Goal: Task Accomplishment & Management: Use online tool/utility

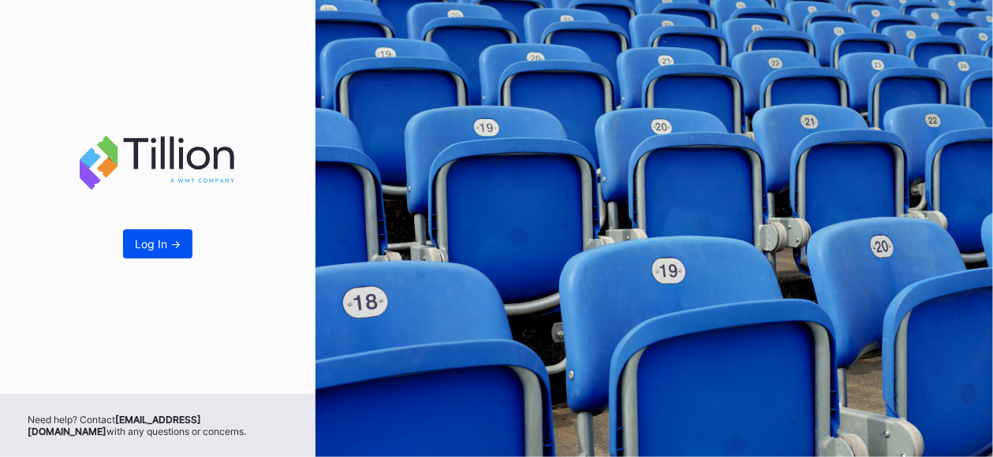
click at [161, 244] on div "Log In ->" at bounding box center [158, 243] width 46 height 13
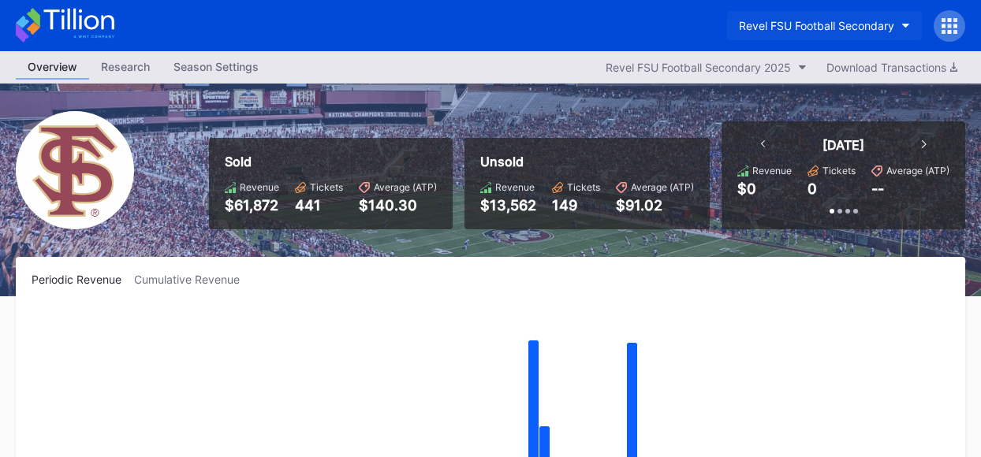
click at [902, 24] on icon "button" at bounding box center [906, 26] width 8 height 5
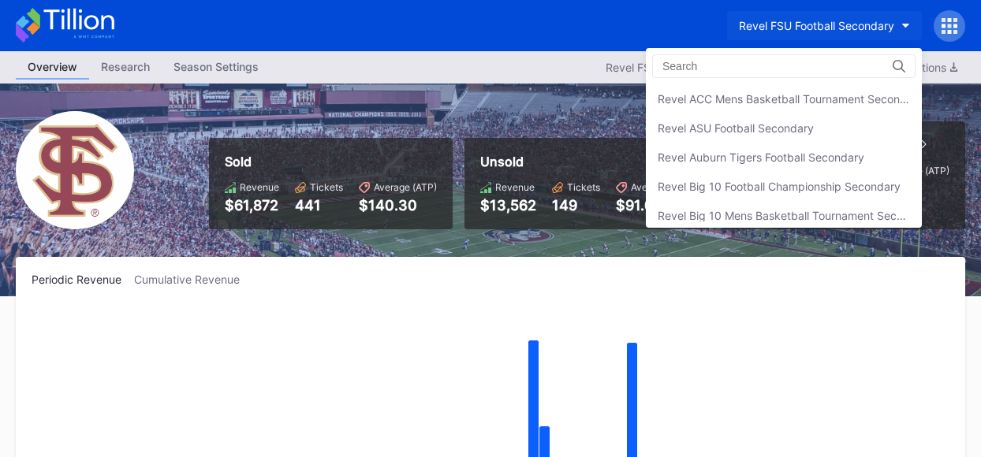
scroll to position [289, 0]
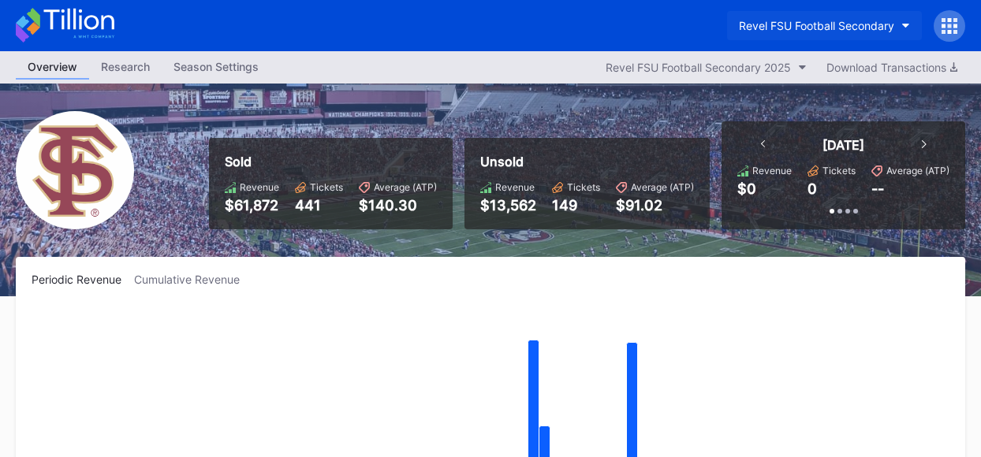
click at [897, 21] on button "Revel FSU Football Secondary" at bounding box center [824, 25] width 195 height 29
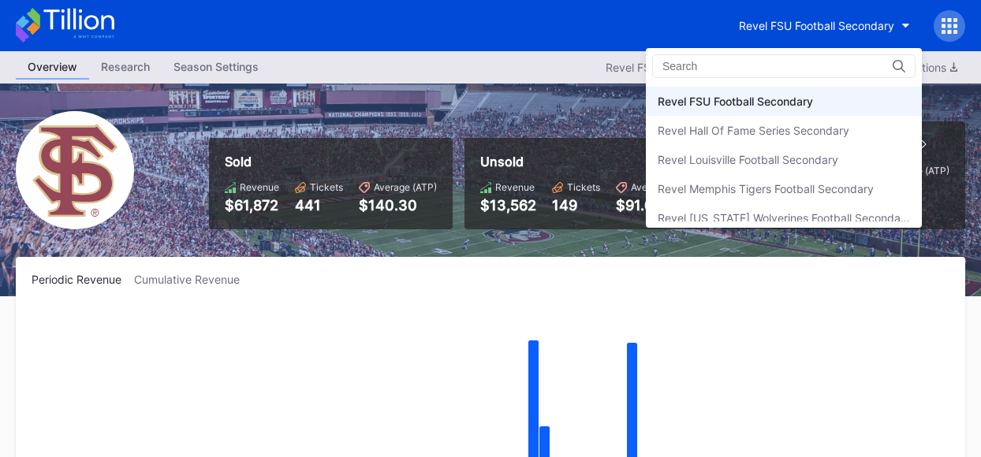
scroll to position [0, 0]
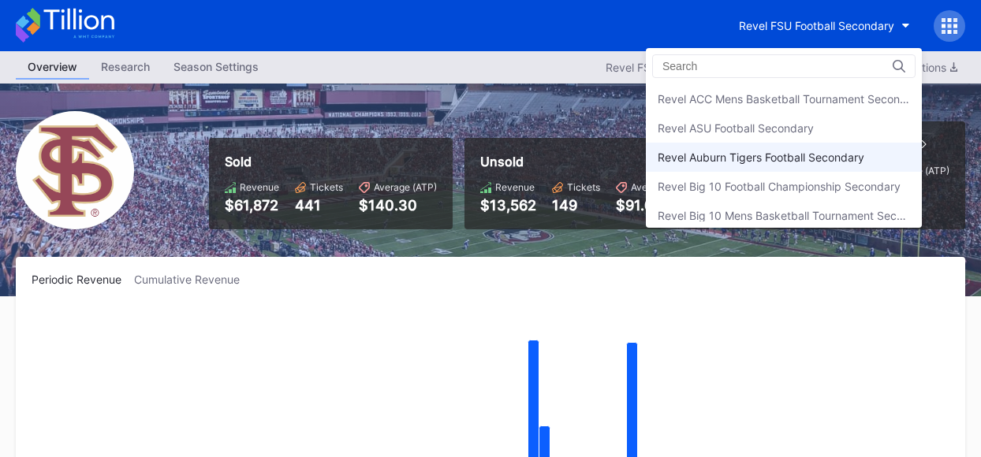
click at [803, 162] on div "Revel Auburn Tigers Football Secondary" at bounding box center [761, 157] width 207 height 13
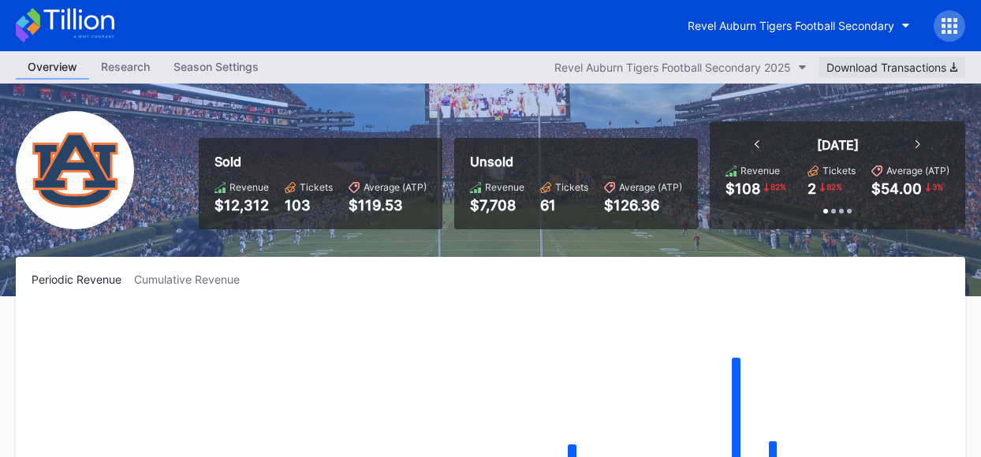
click at [916, 65] on div "Download Transactions" at bounding box center [892, 67] width 131 height 13
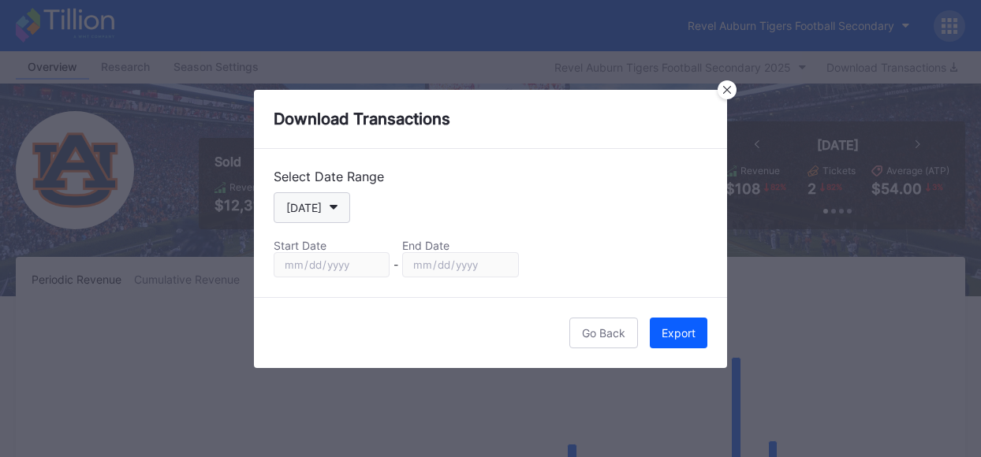
click at [337, 210] on button "[DATE]" at bounding box center [312, 207] width 77 height 31
click at [336, 209] on button "[DATE]" at bounding box center [312, 207] width 77 height 31
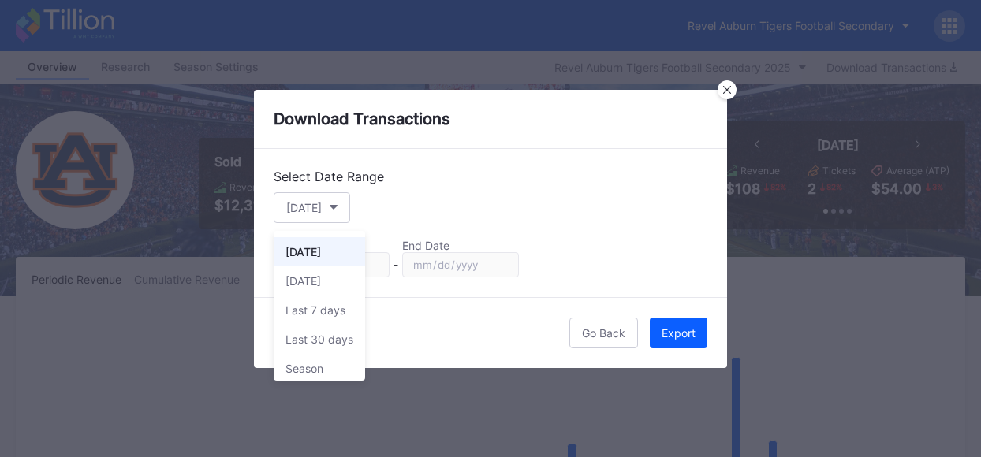
scroll to position [36, 0]
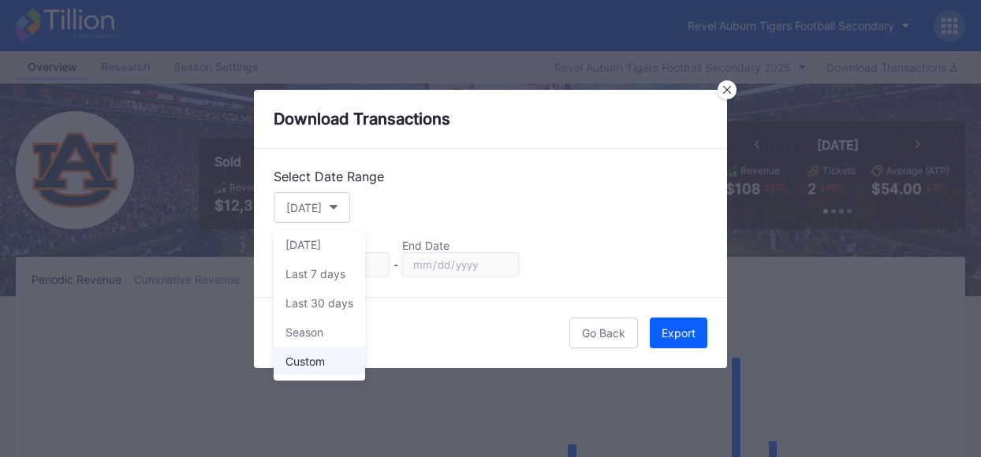
click at [333, 364] on div "Custom" at bounding box center [319, 361] width 91 height 29
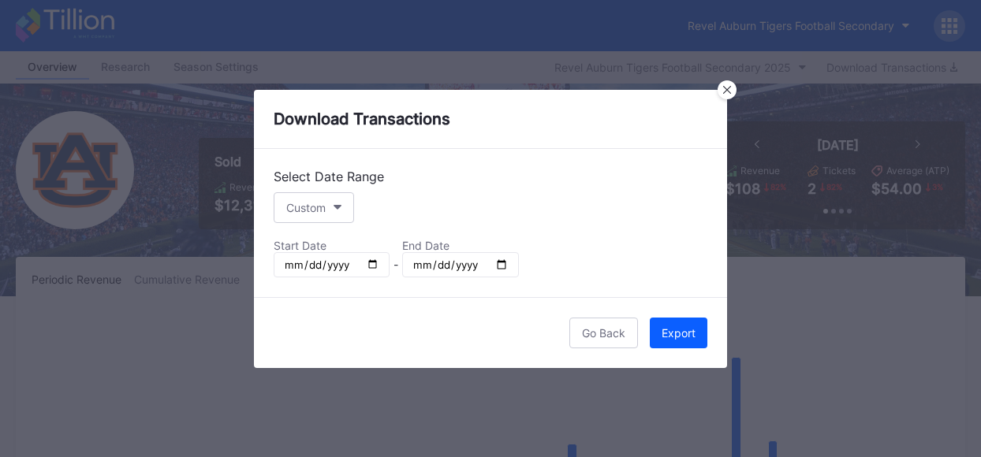
click at [374, 268] on input "[DATE]" at bounding box center [332, 264] width 116 height 25
type input "[DATE]"
click at [502, 264] on input "[DATE]" at bounding box center [460, 264] width 116 height 25
click at [501, 259] on input "[DATE]" at bounding box center [460, 264] width 116 height 25
type input "[DATE]"
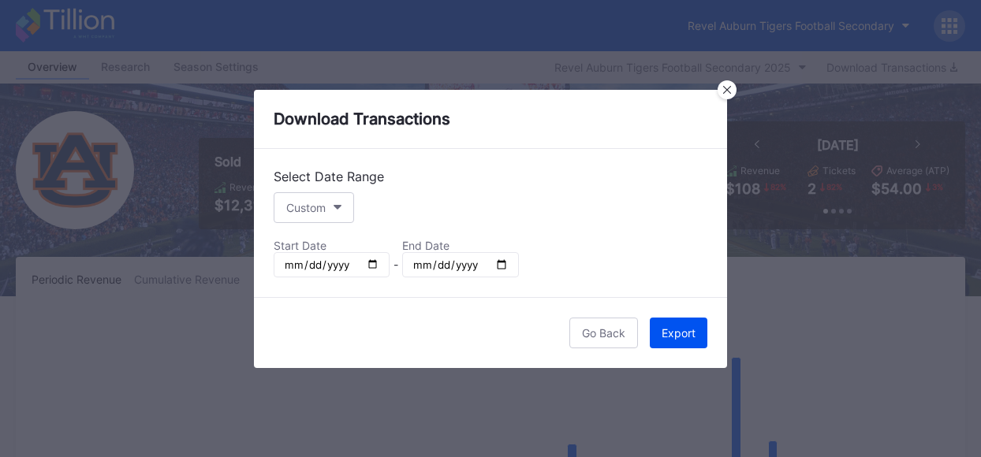
click at [672, 327] on div "Export" at bounding box center [679, 333] width 34 height 13
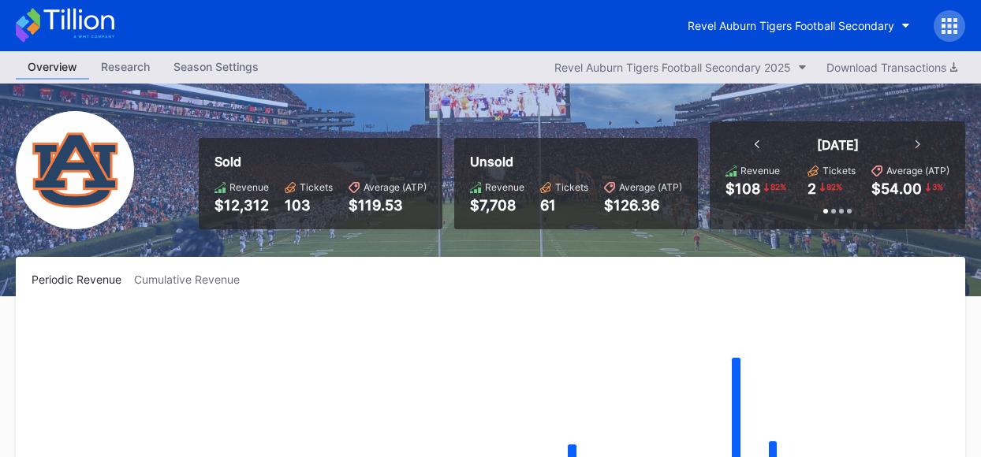
click at [915, 319] on rect "Chart title" at bounding box center [491, 424] width 918 height 237
click at [907, 26] on icon "button" at bounding box center [906, 26] width 8 height 5
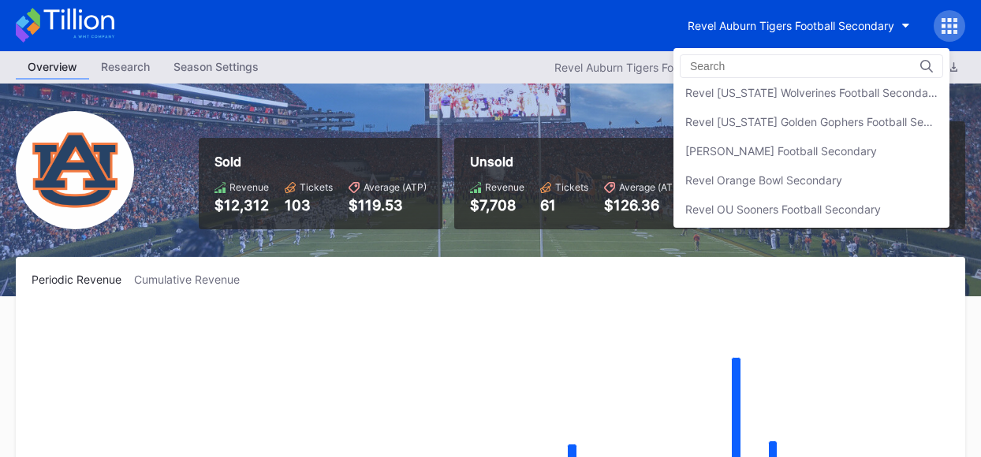
scroll to position [427, 0]
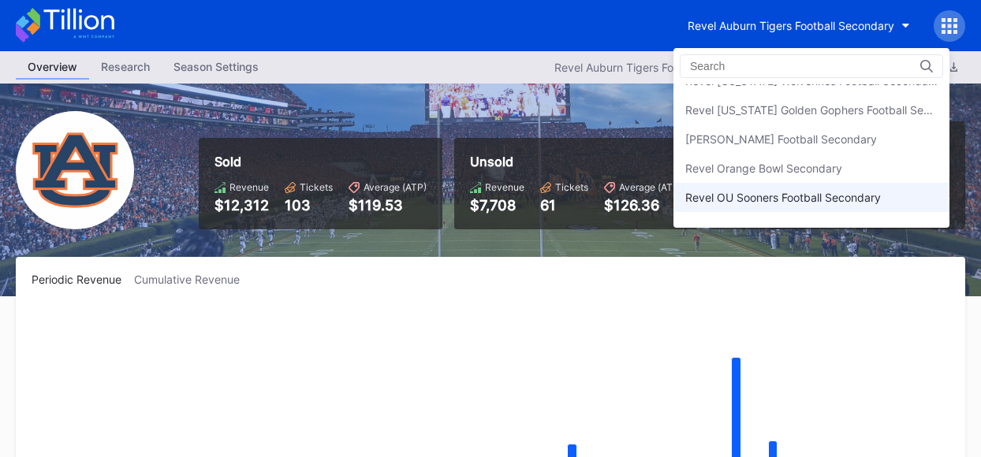
click at [816, 198] on div "Revel OU Sooners Football Secondary" at bounding box center [783, 197] width 196 height 13
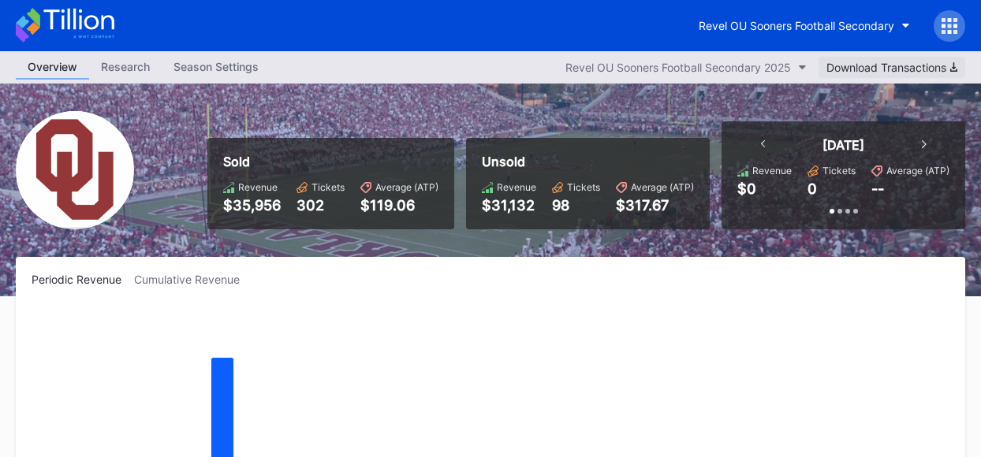
click at [886, 65] on div "Download Transactions" at bounding box center [892, 67] width 131 height 13
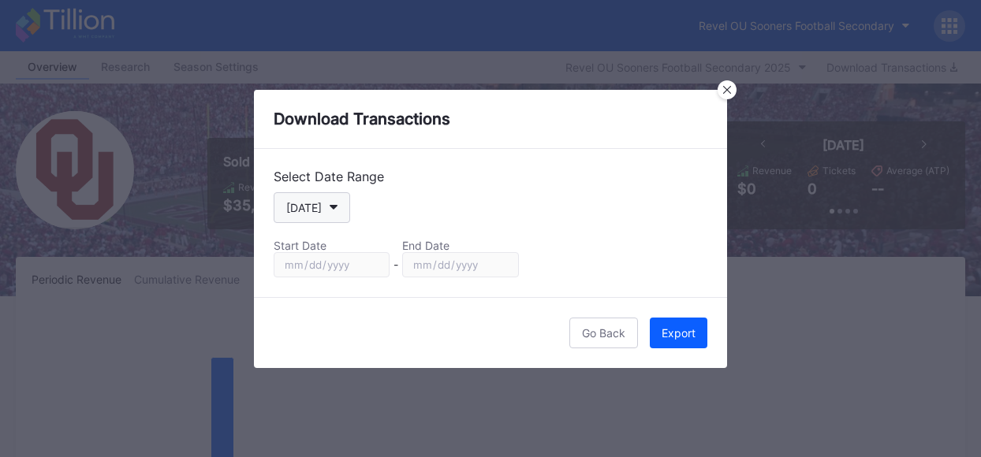
click at [330, 207] on icon "button" at bounding box center [334, 207] width 8 height 5
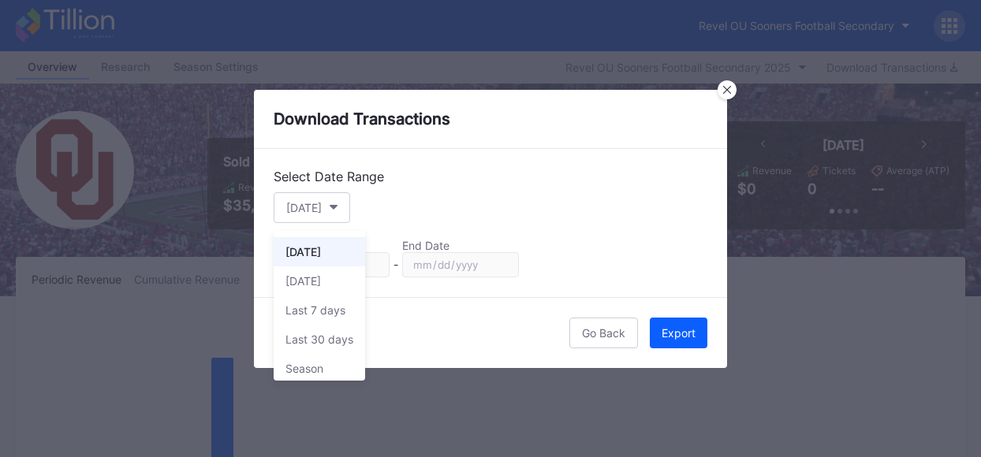
scroll to position [36, 0]
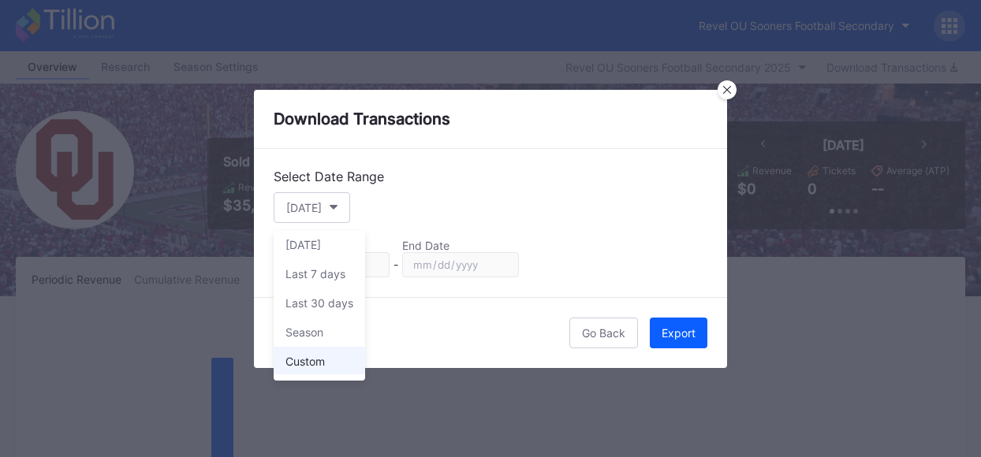
click at [342, 352] on div "Custom" at bounding box center [319, 361] width 91 height 29
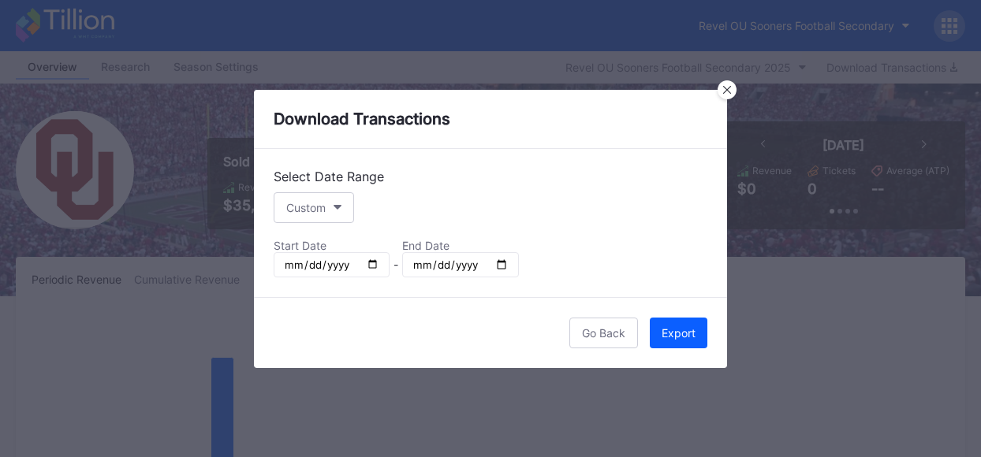
click at [368, 270] on input "[DATE]" at bounding box center [332, 264] width 116 height 25
type input "[DATE]"
click at [499, 263] on input "[DATE]" at bounding box center [460, 264] width 116 height 25
type input "[DATE]"
click at [681, 327] on div "Export" at bounding box center [679, 333] width 34 height 13
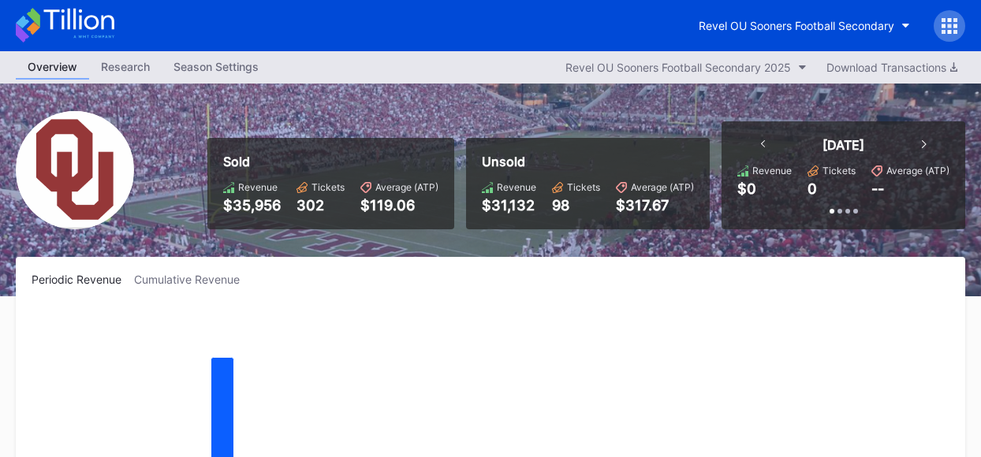
click at [730, 343] on rect "Chart title" at bounding box center [491, 424] width 918 height 237
click at [904, 16] on button "Revel OU Sooners Football Secondary" at bounding box center [804, 25] width 235 height 29
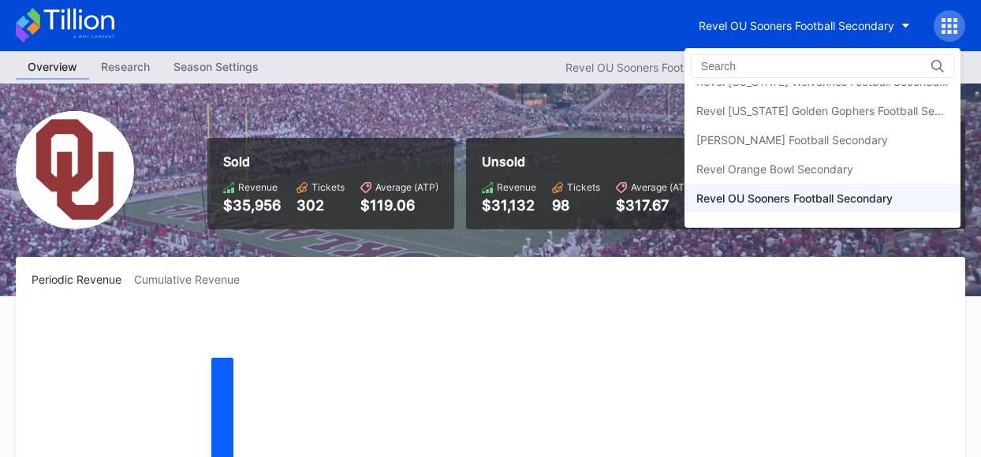
scroll to position [394, 0]
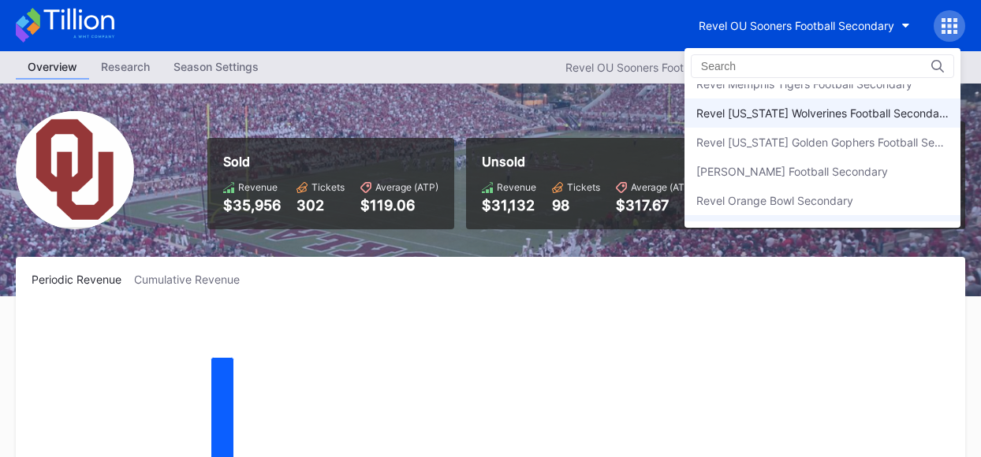
click at [838, 110] on div "Revel [US_STATE] Wolverines Football Secondary" at bounding box center [822, 112] width 252 height 13
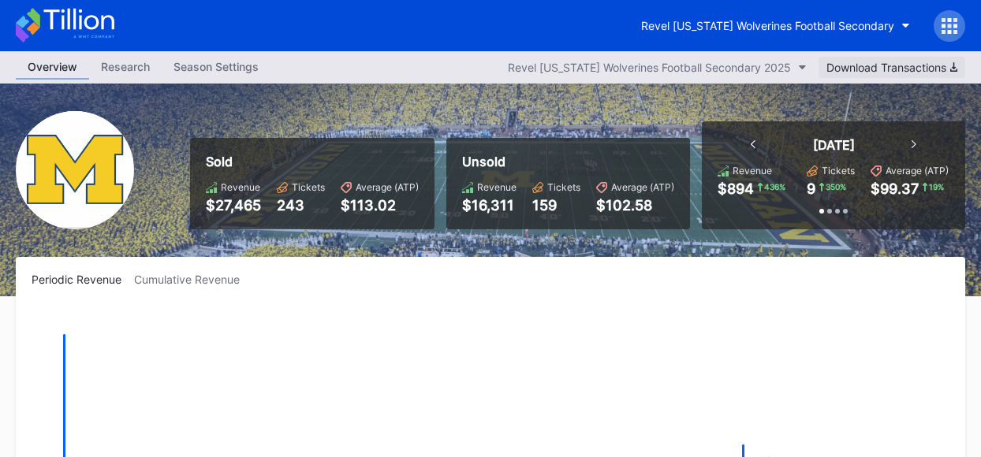
click at [939, 70] on div "Download Transactions" at bounding box center [892, 67] width 131 height 13
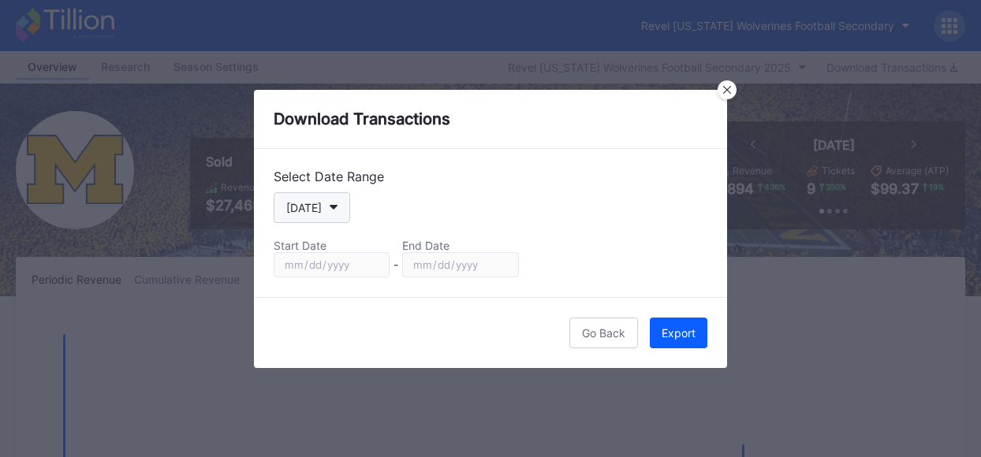
click at [335, 217] on button "[DATE]" at bounding box center [312, 207] width 77 height 31
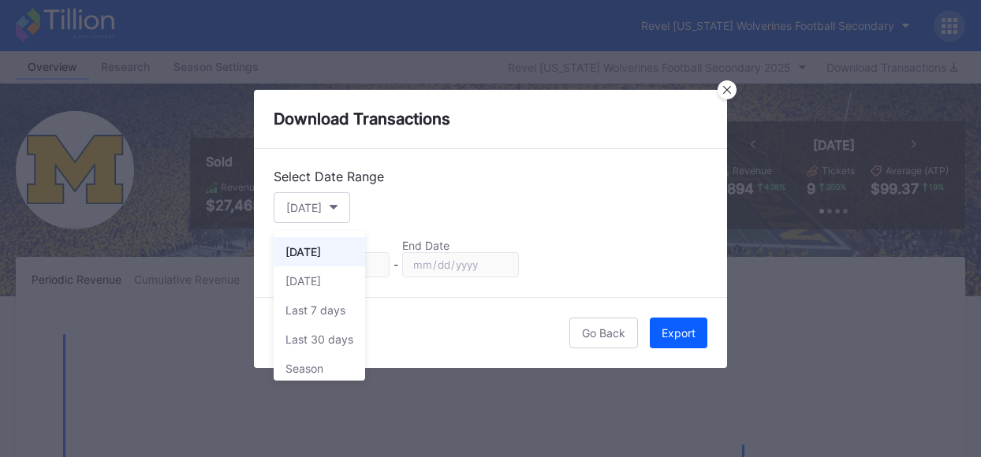
scroll to position [36, 0]
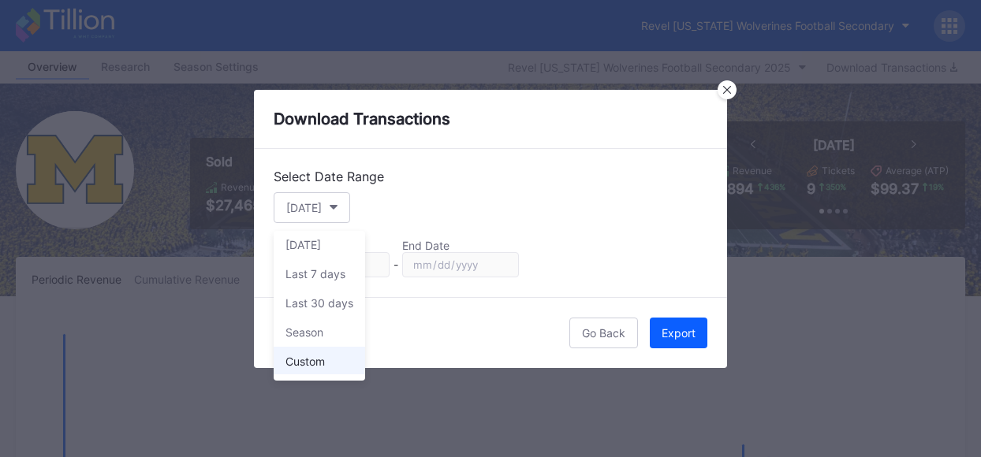
click at [320, 355] on div "Custom" at bounding box center [304, 361] width 39 height 13
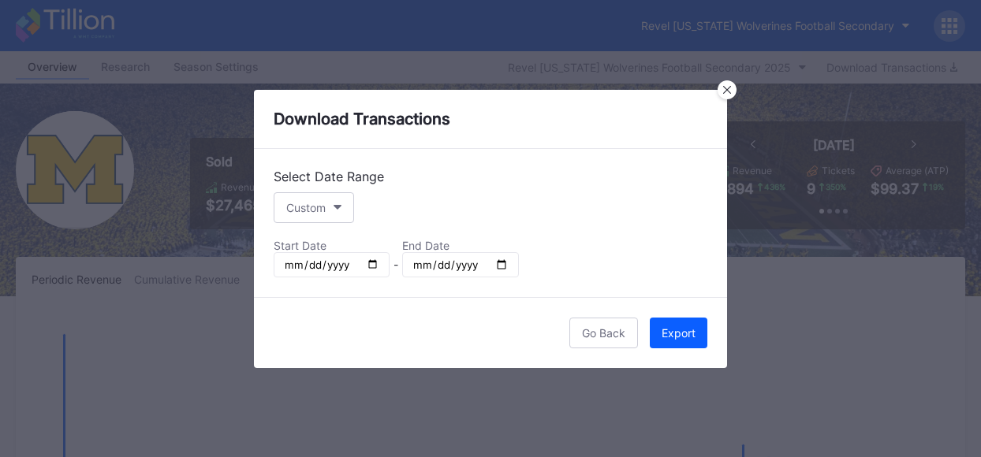
click at [369, 260] on input "[DATE]" at bounding box center [332, 264] width 116 height 25
type input "[DATE]"
click at [502, 267] on input "[DATE]" at bounding box center [460, 264] width 116 height 25
type input "[DATE]"
click at [687, 336] on div "Export" at bounding box center [679, 333] width 34 height 13
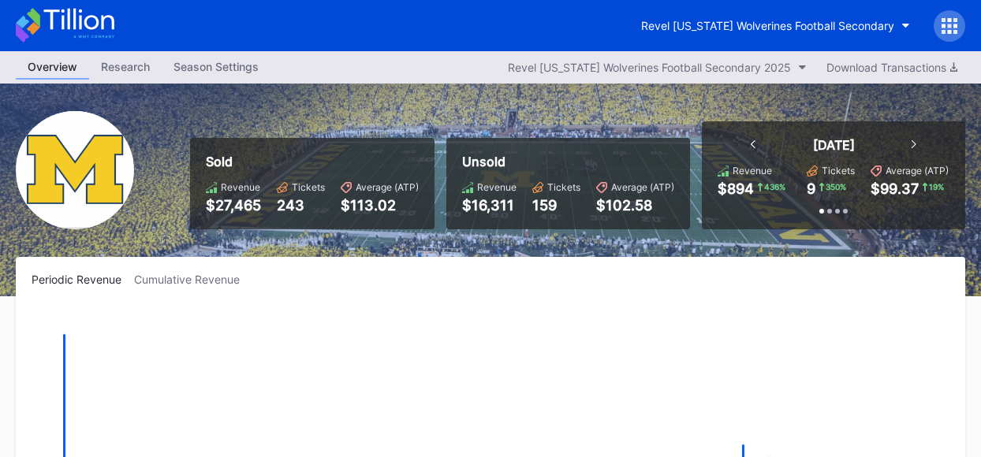
click at [800, 327] on rect "Chart title" at bounding box center [491, 424] width 918 height 237
click at [906, 30] on button "Revel [US_STATE] Wolverines Football Secondary" at bounding box center [775, 25] width 293 height 29
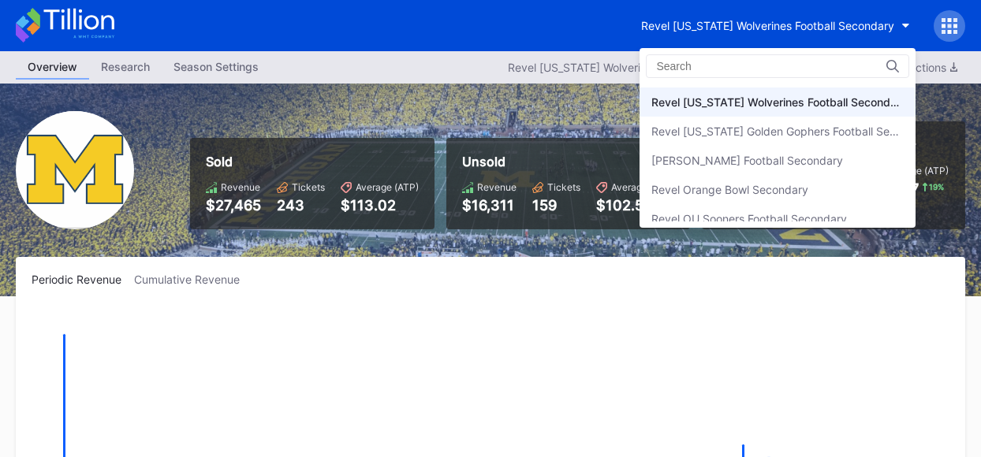
scroll to position [222, 0]
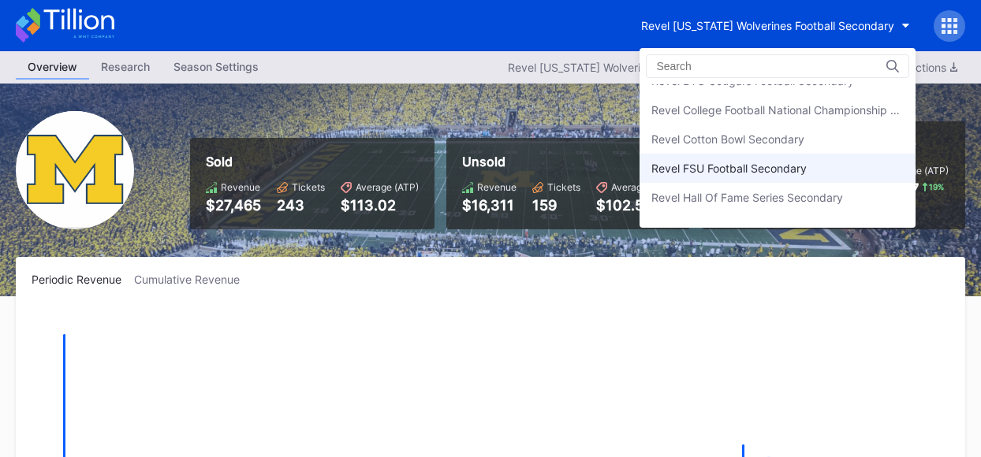
click at [812, 166] on div "Revel FSU Football Secondary" at bounding box center [778, 168] width 276 height 29
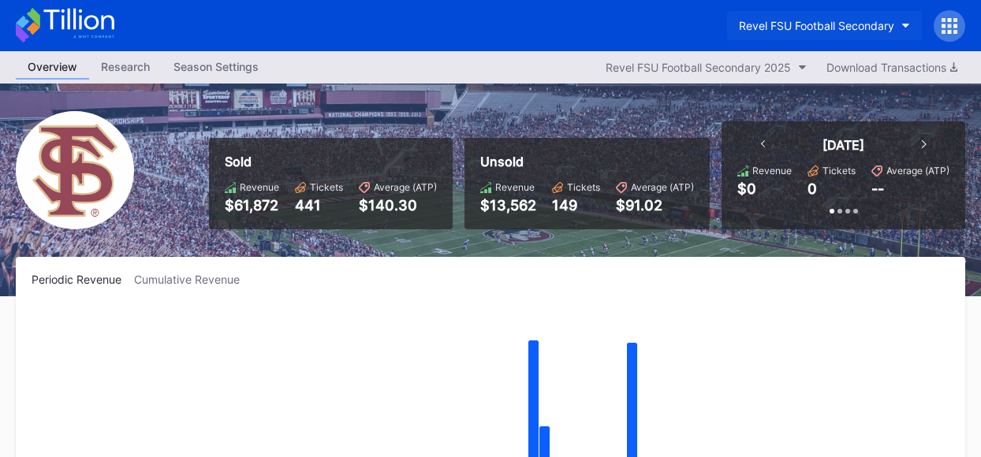
click at [901, 25] on button "Revel FSU Football Secondary" at bounding box center [824, 25] width 195 height 29
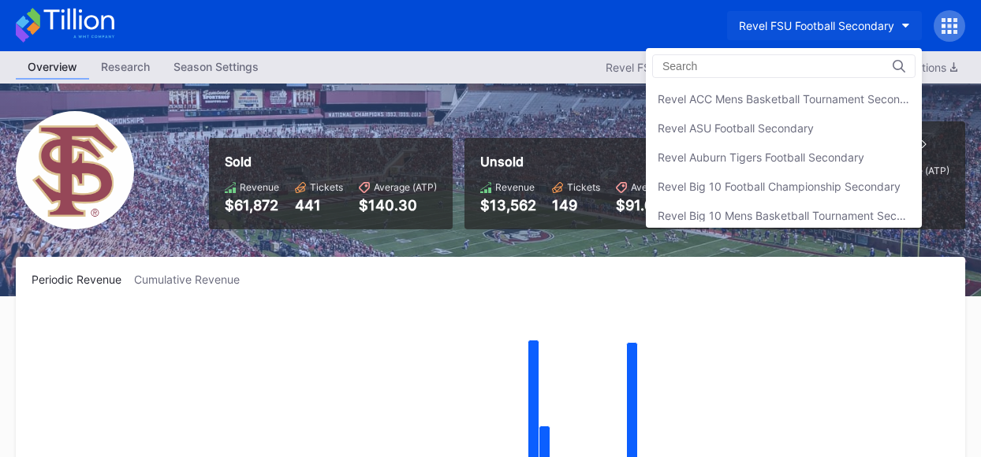
scroll to position [289, 0]
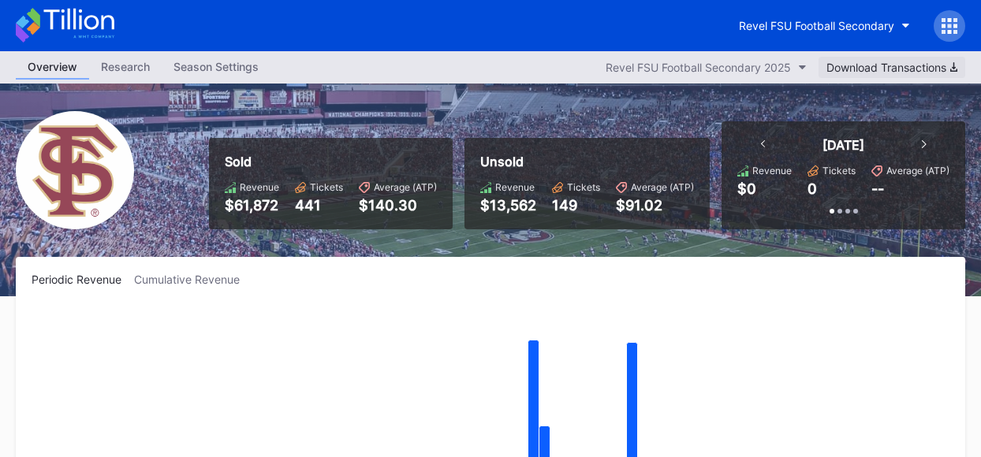
click at [909, 73] on div "Download Transactions" at bounding box center [892, 67] width 131 height 13
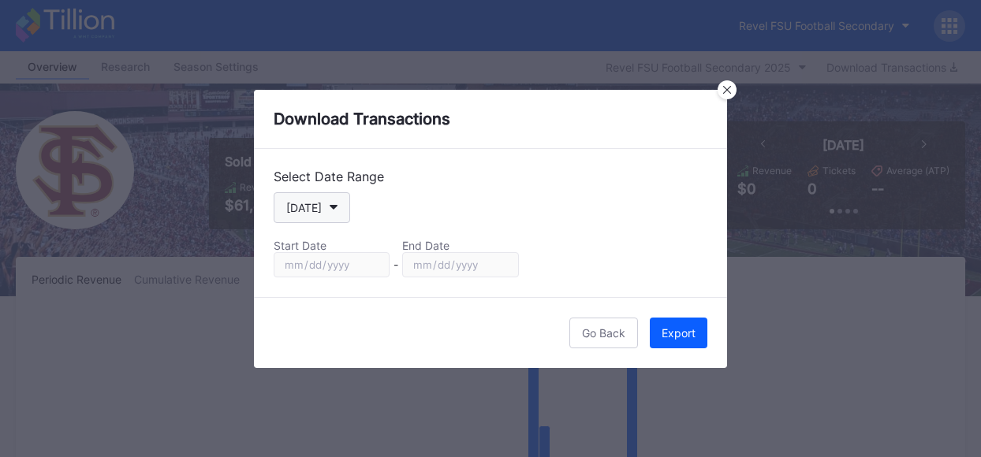
click at [327, 211] on button "[DATE]" at bounding box center [312, 207] width 77 height 31
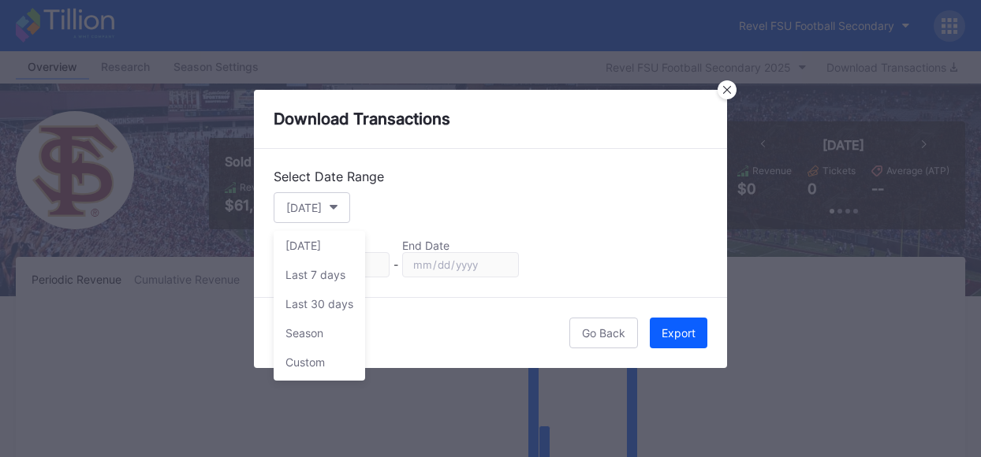
scroll to position [36, 0]
click at [323, 364] on div "Custom" at bounding box center [304, 361] width 39 height 13
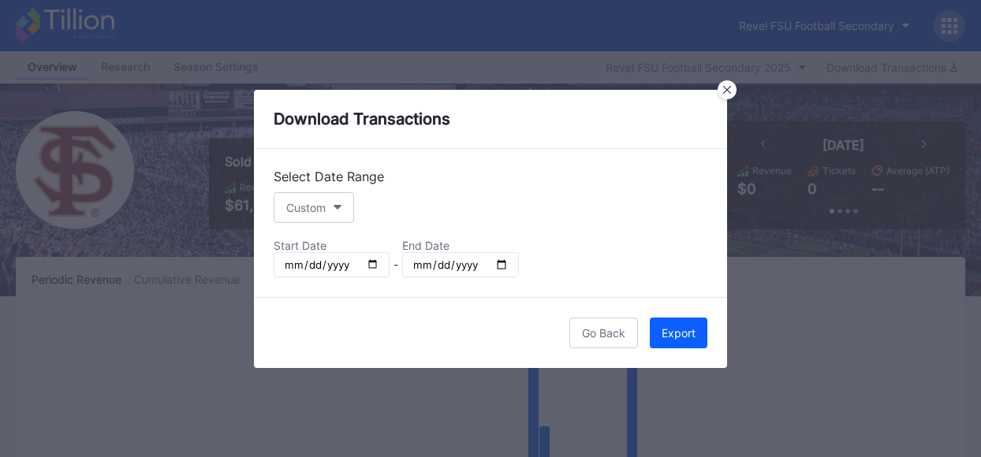
click at [376, 262] on input "[DATE]" at bounding box center [332, 264] width 116 height 25
type input "[DATE]"
click at [499, 263] on input "[DATE]" at bounding box center [460, 264] width 116 height 25
click at [502, 259] on input "[DATE]" at bounding box center [460, 264] width 116 height 25
type input "[DATE]"
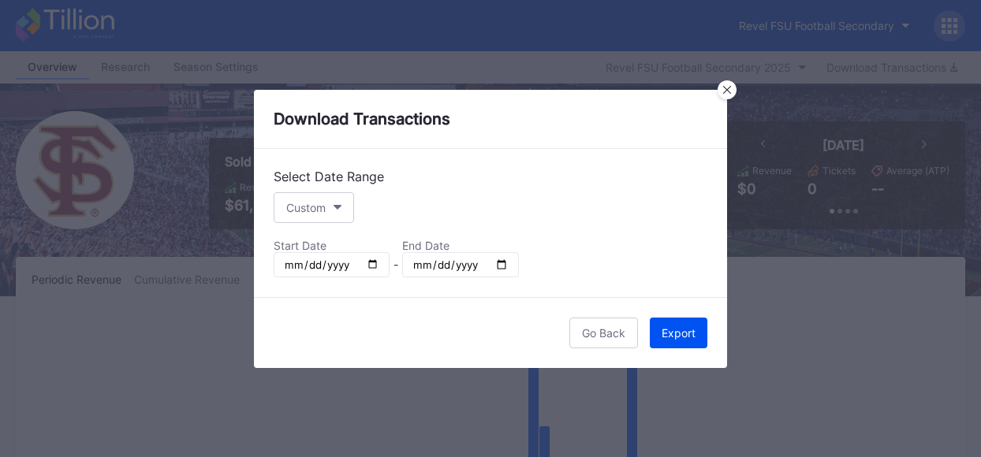
click at [677, 334] on div "Export" at bounding box center [679, 333] width 34 height 13
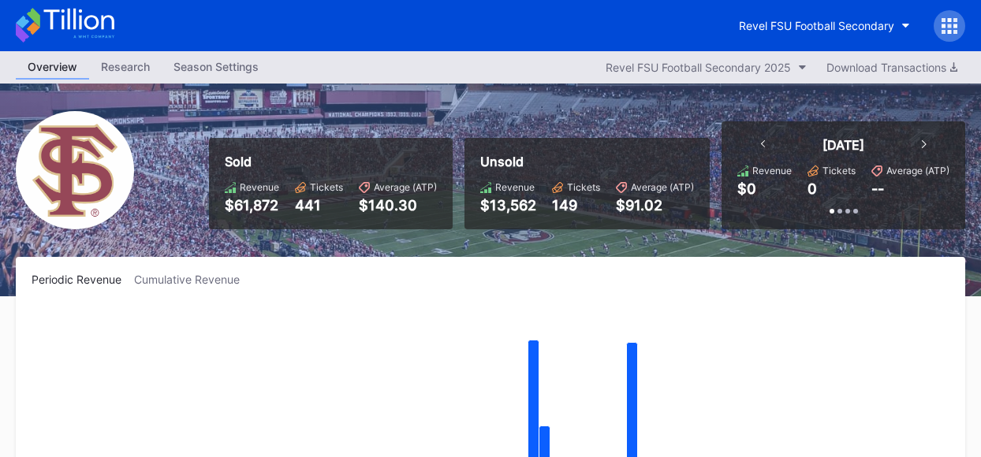
click at [614, 28] on div "Revel FSU Football Secondary" at bounding box center [490, 25] width 981 height 51
click at [904, 24] on icon "button" at bounding box center [906, 26] width 8 height 5
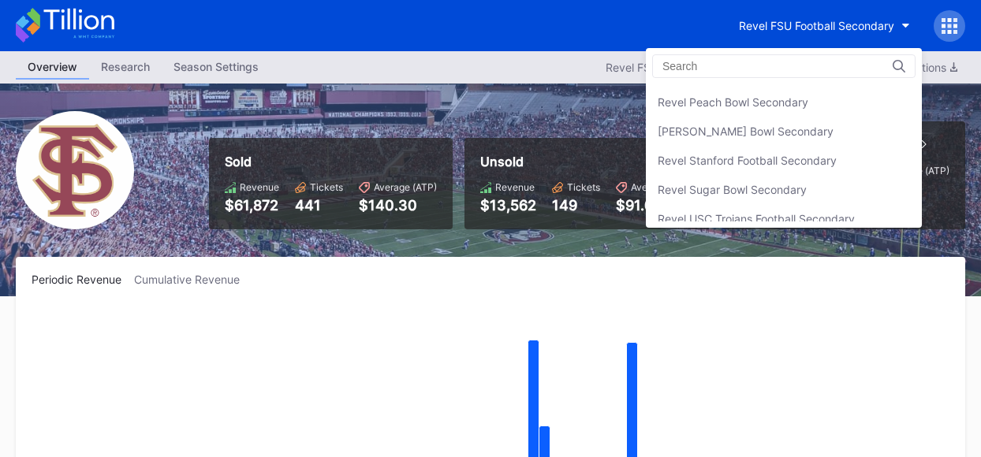
scroll to position [555, 0]
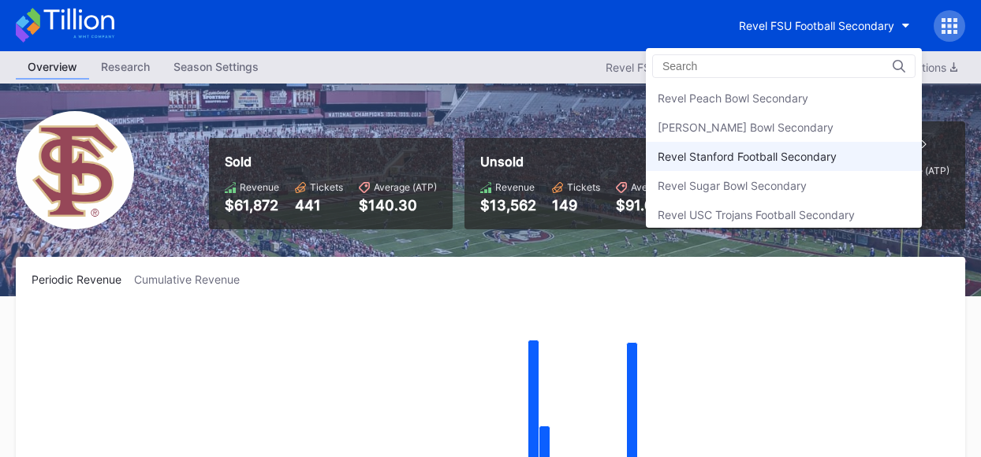
click at [767, 155] on div "Revel Stanford Football Secondary" at bounding box center [747, 156] width 179 height 13
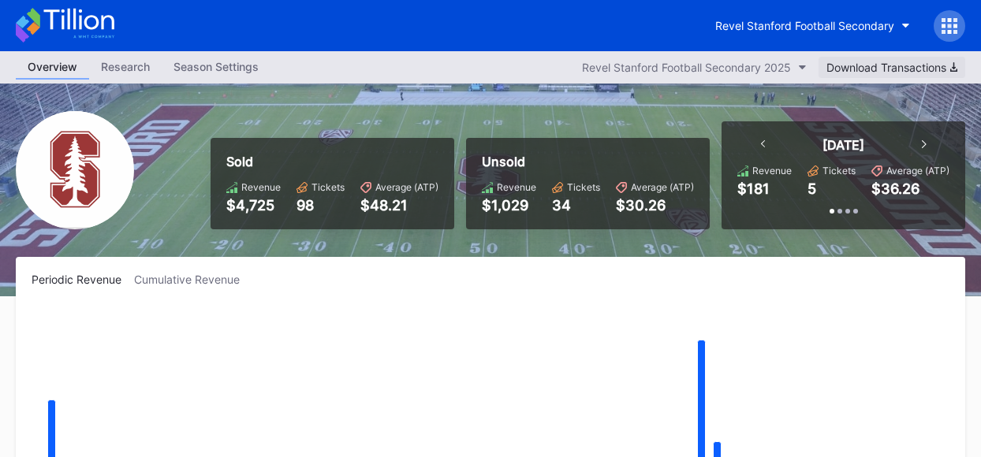
click at [941, 65] on div "Download Transactions" at bounding box center [892, 67] width 131 height 13
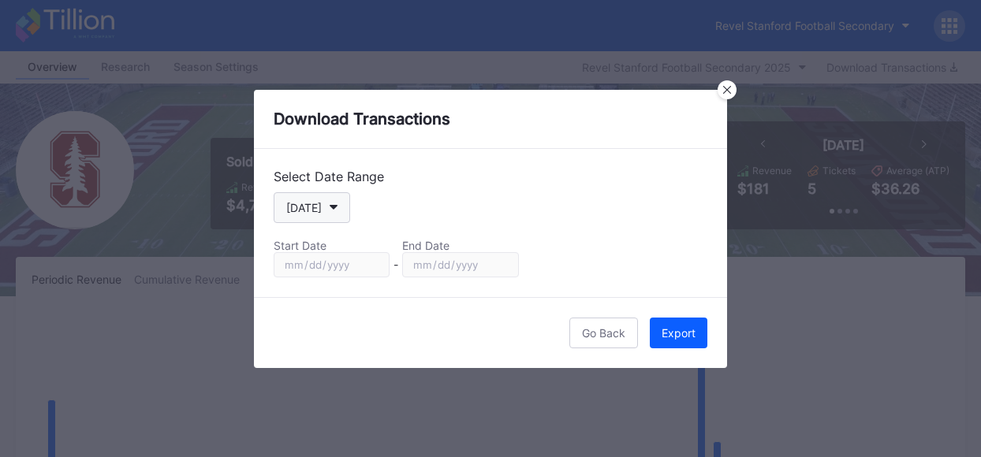
click at [330, 210] on icon "button" at bounding box center [334, 207] width 8 height 5
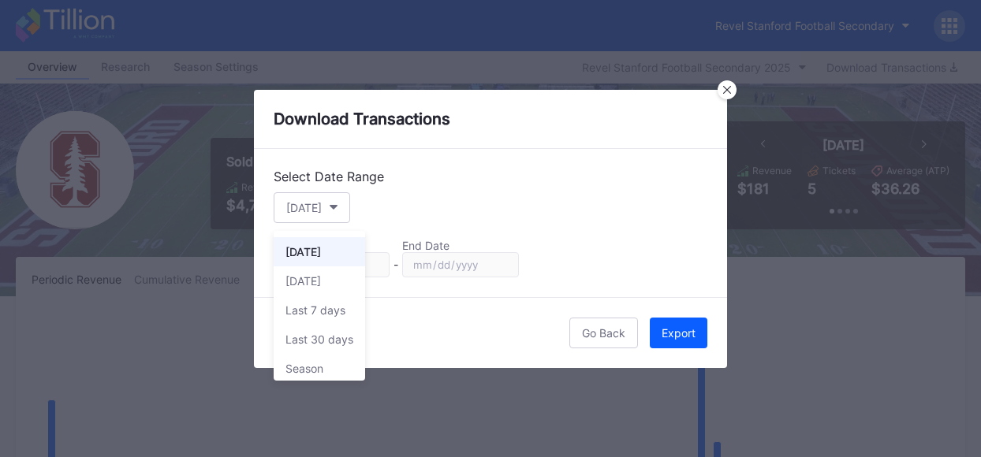
scroll to position [36, 0]
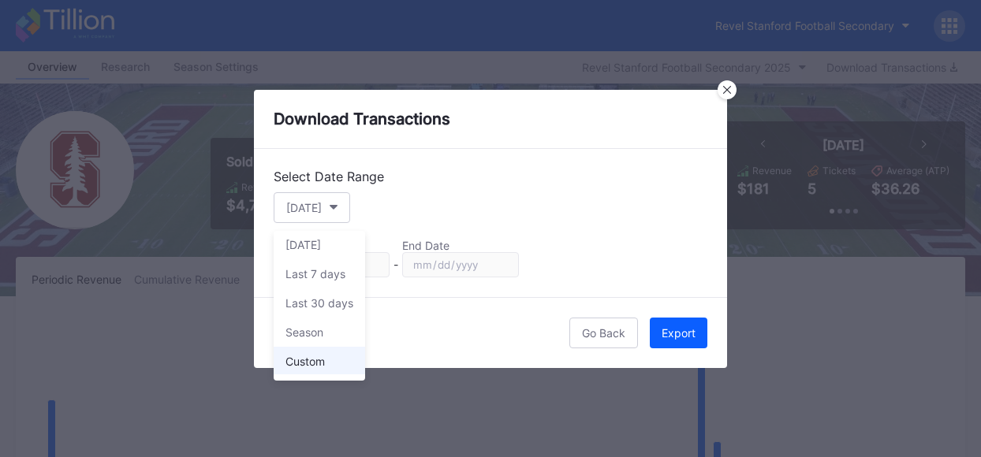
click at [331, 363] on div "Custom" at bounding box center [319, 361] width 91 height 29
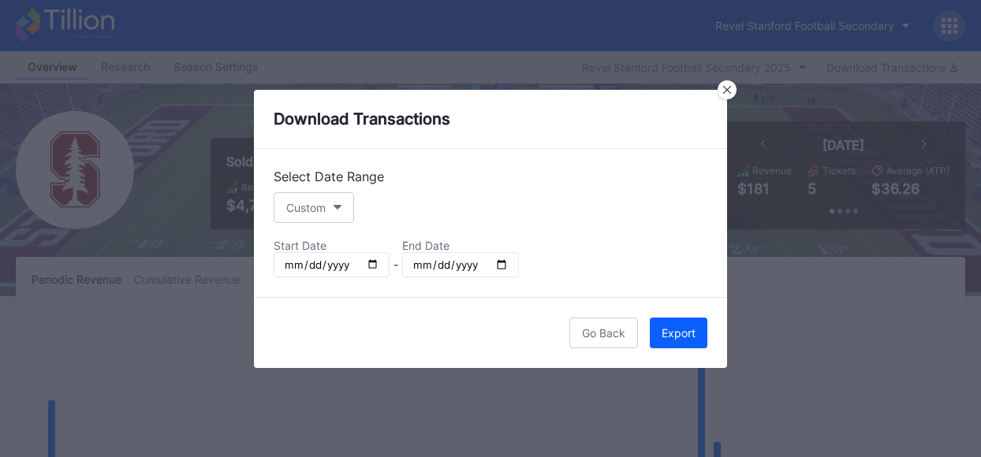
click at [372, 265] on input "[DATE]" at bounding box center [332, 264] width 116 height 25
click at [369, 261] on input "[DATE]" at bounding box center [332, 264] width 116 height 25
click at [372, 266] on input "[DATE]" at bounding box center [332, 264] width 116 height 25
type input "[DATE]"
click at [499, 265] on input "[DATE]" at bounding box center [460, 264] width 116 height 25
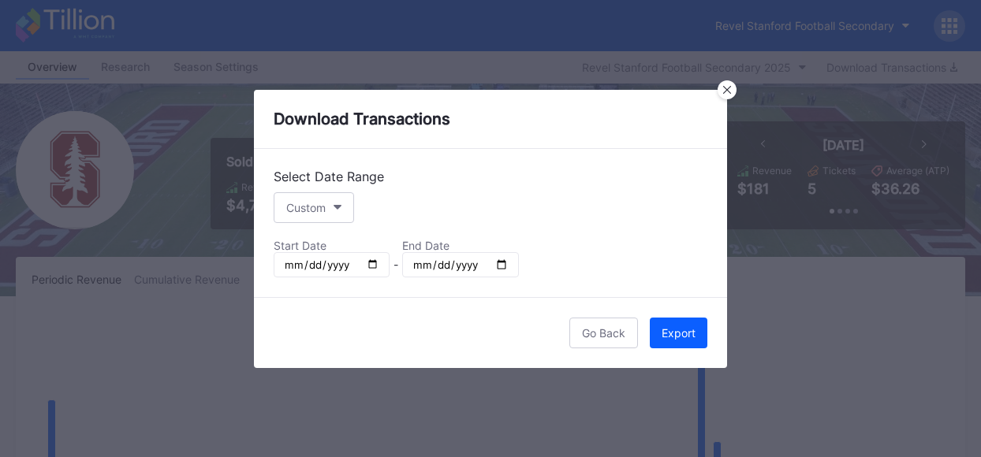
type input "[DATE]"
click at [668, 333] on div "Export" at bounding box center [679, 333] width 34 height 13
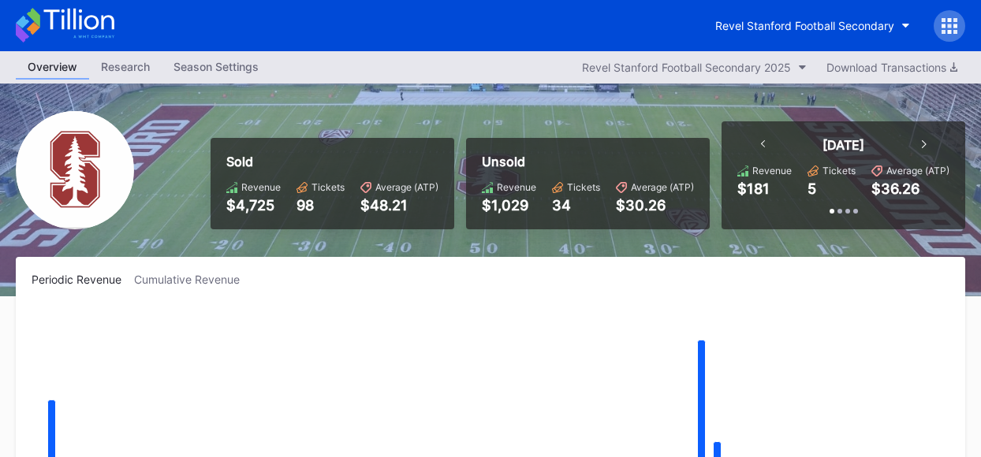
click at [881, 368] on rect "Chart title" at bounding box center [491, 424] width 918 height 237
click at [907, 72] on div "Download Transactions" at bounding box center [892, 67] width 131 height 13
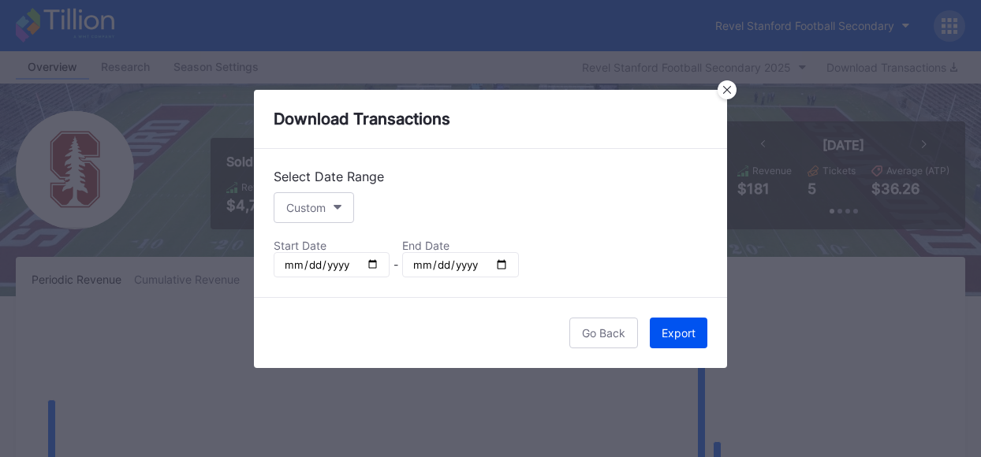
click at [667, 330] on div "Export" at bounding box center [679, 333] width 34 height 13
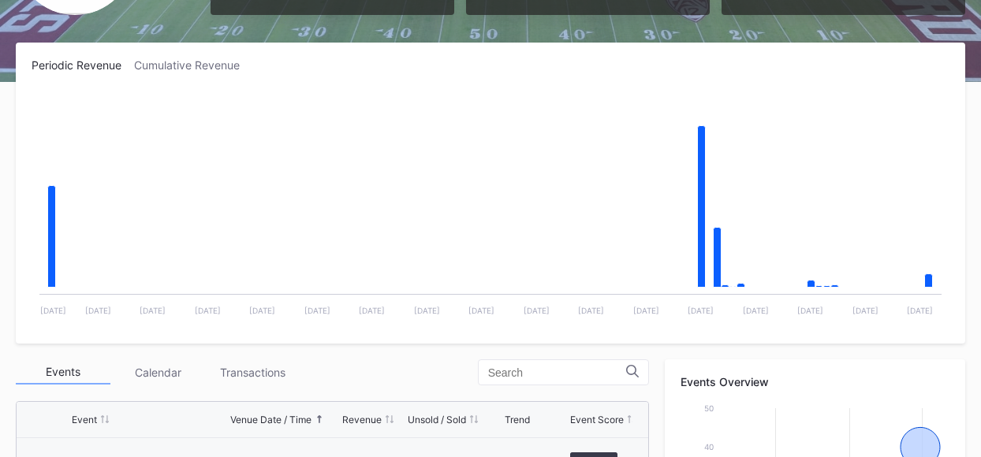
scroll to position [0, 0]
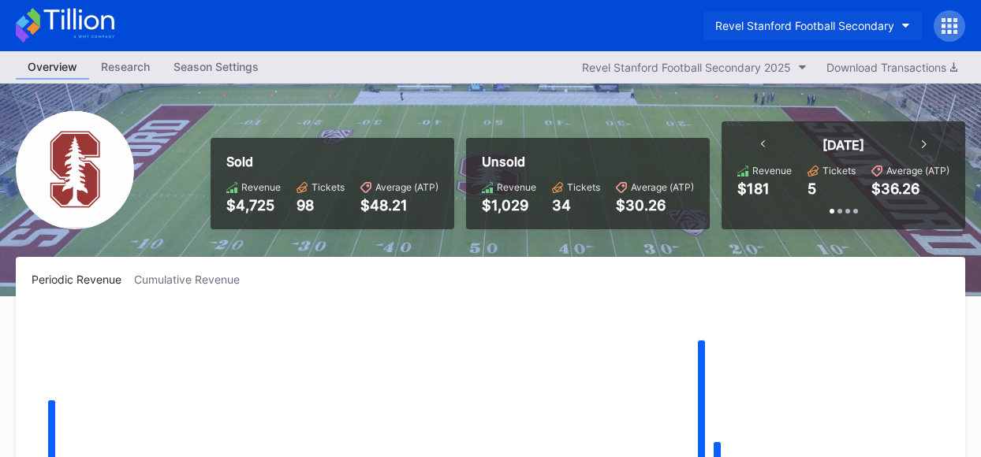
click at [890, 23] on div "Revel Stanford Football Secondary" at bounding box center [804, 25] width 179 height 13
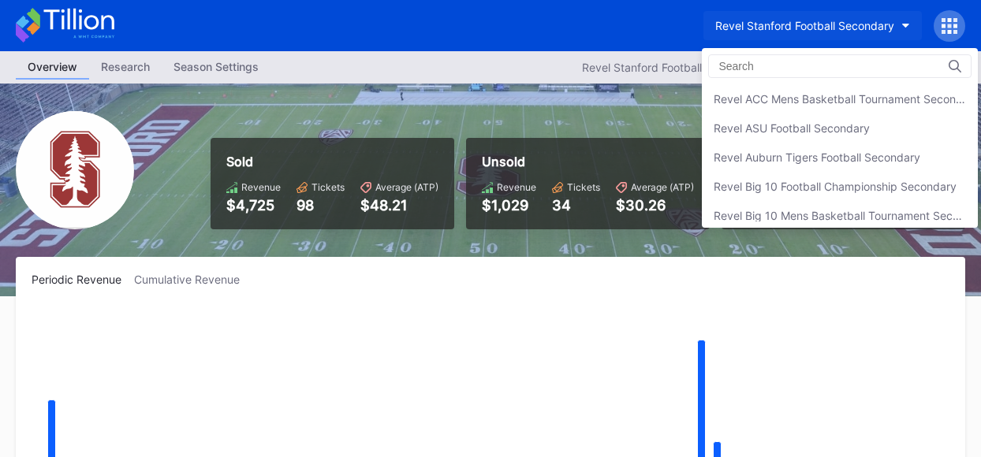
scroll to position [607, 0]
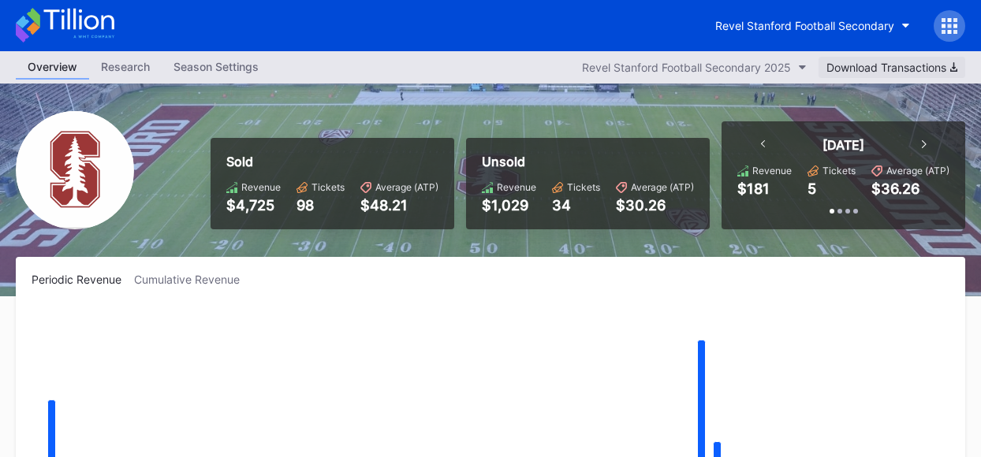
click at [918, 75] on button "Download Transactions" at bounding box center [892, 67] width 147 height 21
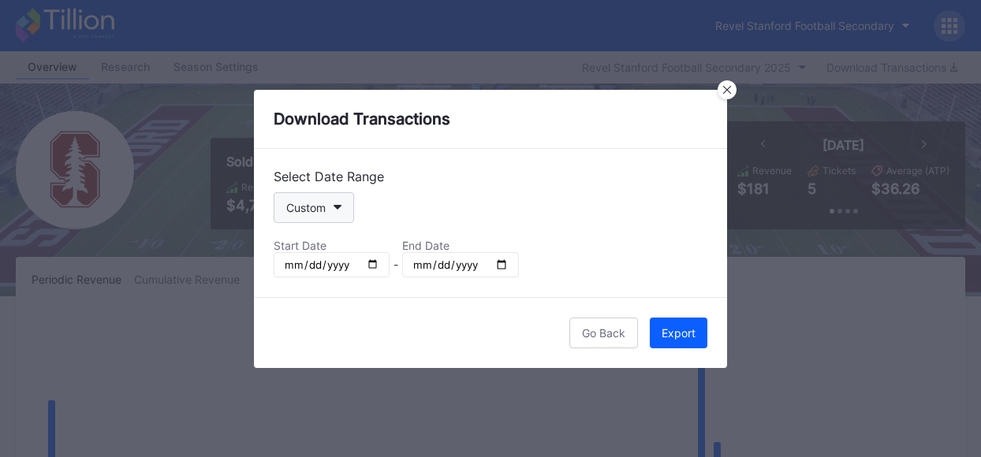
click at [344, 207] on button "Custom" at bounding box center [314, 207] width 80 height 31
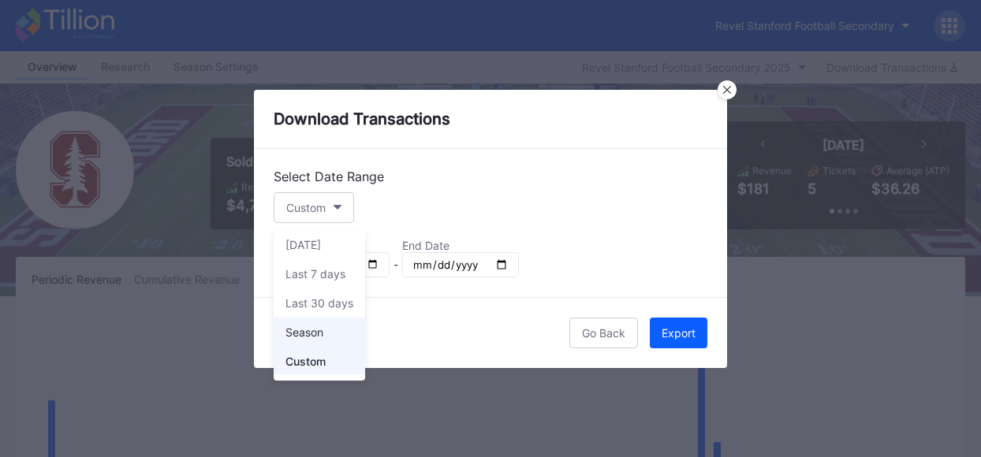
click at [312, 326] on div "Season" at bounding box center [304, 332] width 38 height 13
type input "[DATE]"
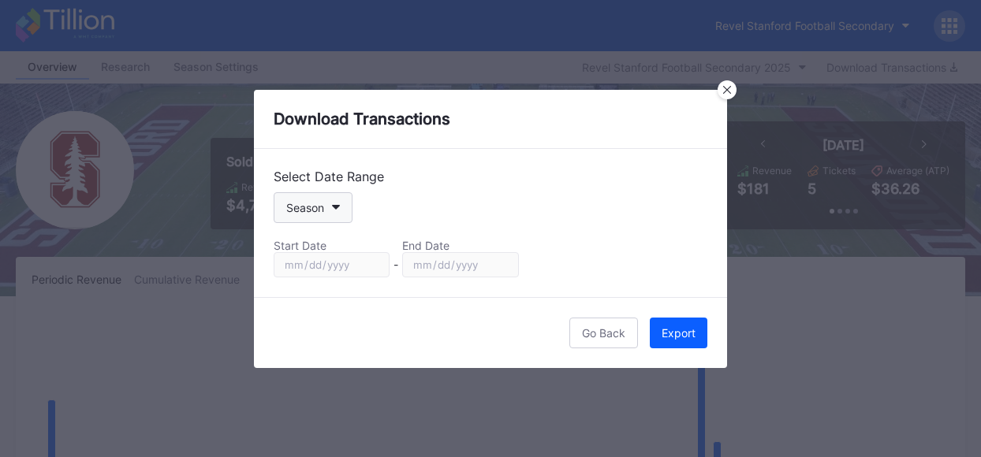
click at [338, 205] on icon "button" at bounding box center [336, 207] width 8 height 5
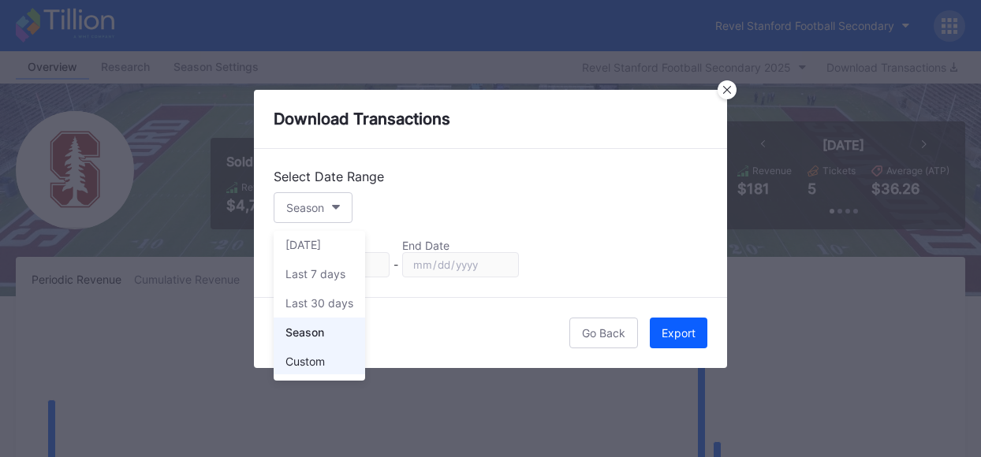
click at [311, 355] on div "Custom" at bounding box center [304, 361] width 39 height 13
type input "[DATE]"
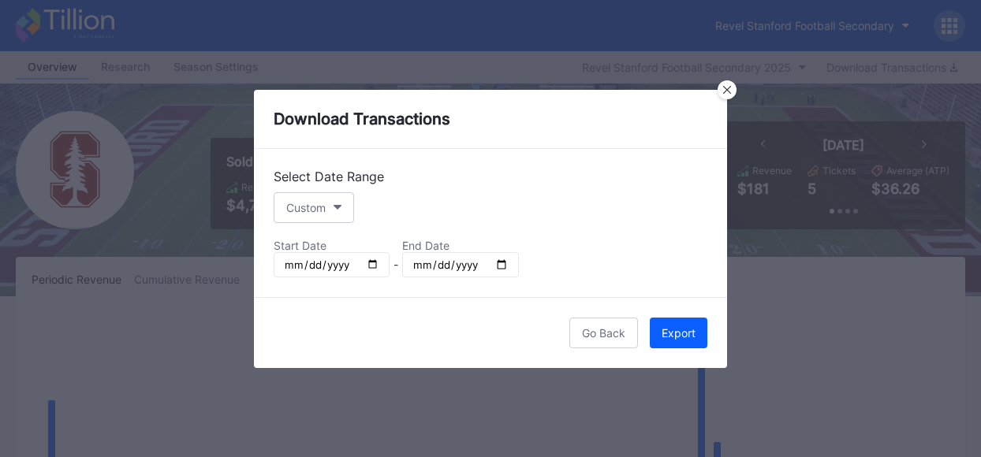
click at [372, 263] on input "[DATE]" at bounding box center [332, 264] width 116 height 25
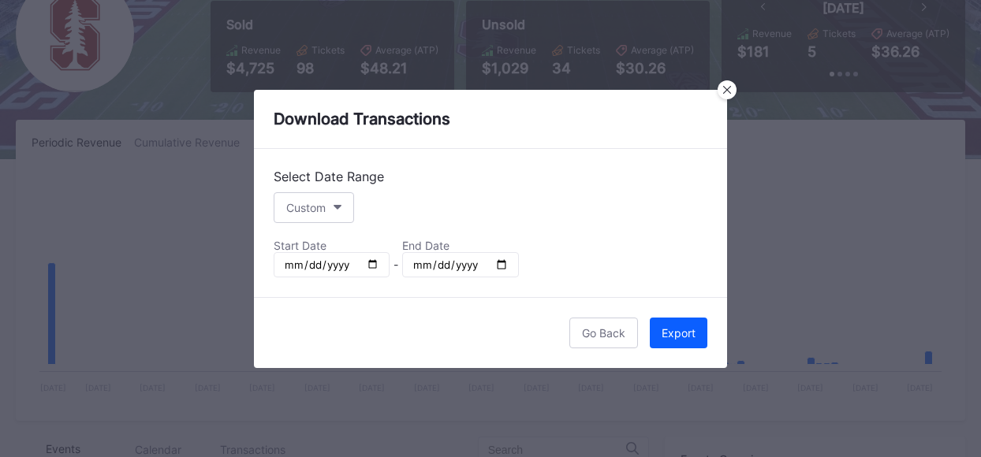
scroll to position [0, 0]
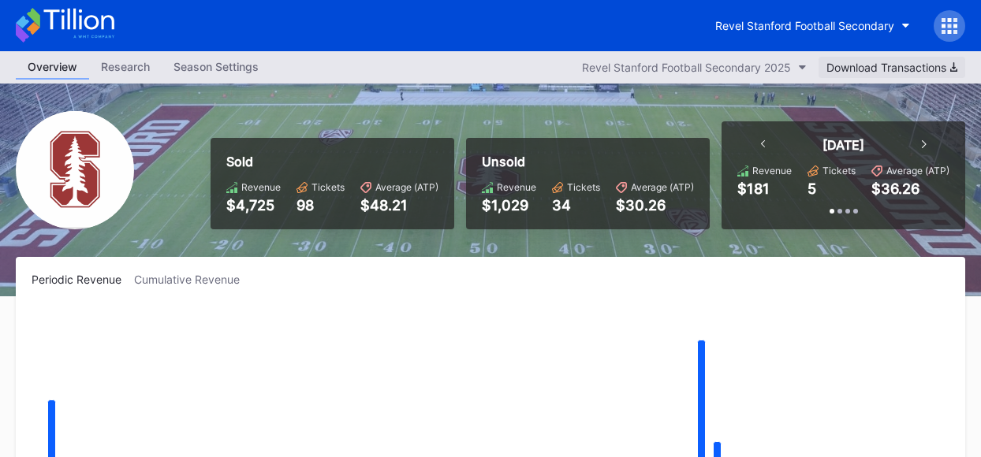
click at [871, 63] on div "Download Transactions" at bounding box center [892, 67] width 131 height 13
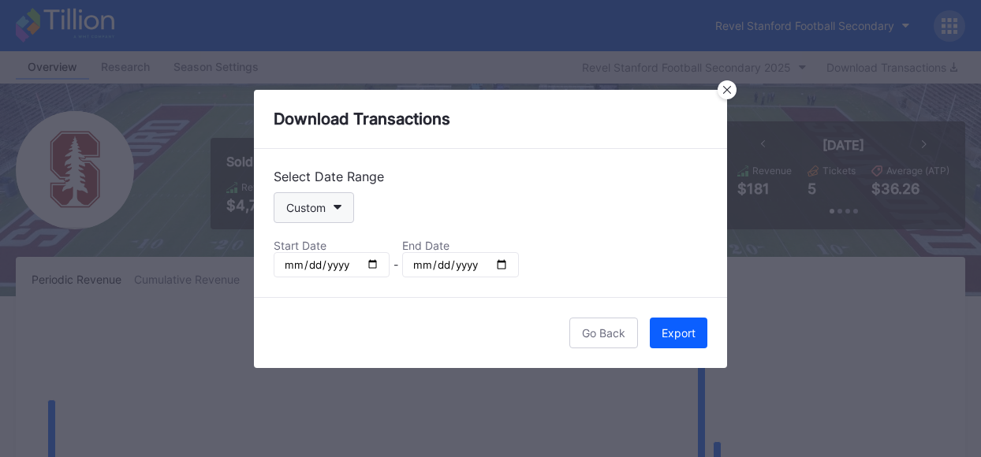
click at [338, 211] on button "Custom" at bounding box center [314, 207] width 80 height 31
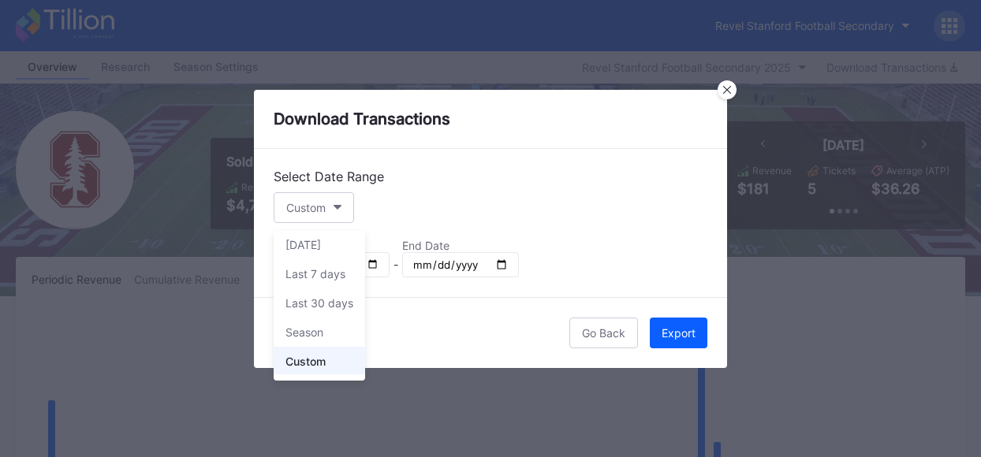
click at [330, 362] on div "Custom" at bounding box center [319, 361] width 91 height 29
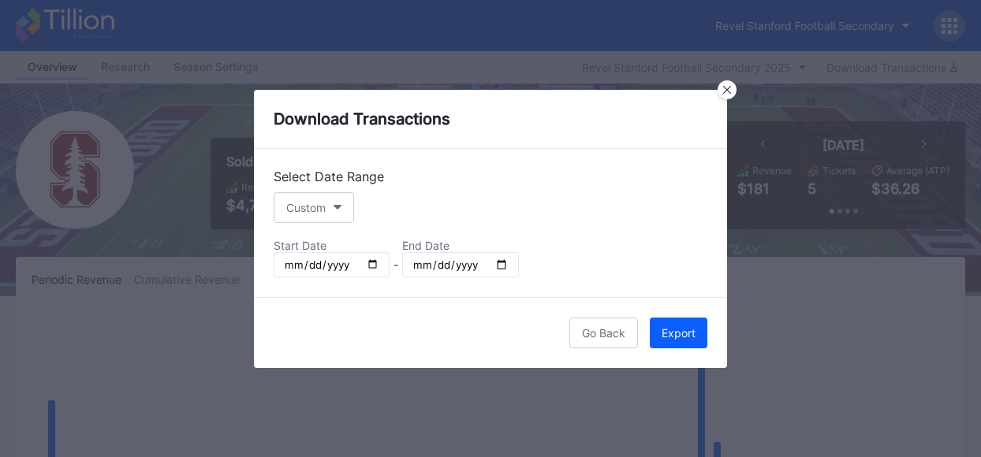
click at [372, 266] on input "[DATE]" at bounding box center [332, 264] width 116 height 25
type input "[DATE]"
click at [681, 327] on div "Export" at bounding box center [679, 333] width 34 height 13
